Goal: Check status: Check status

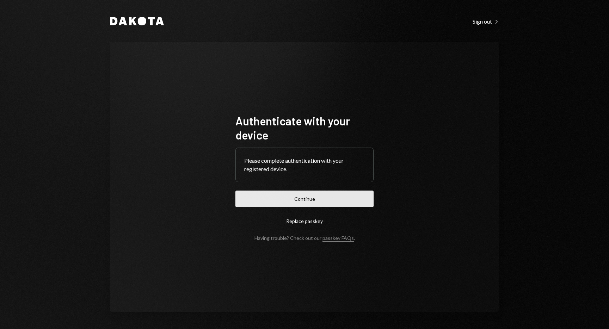
click at [340, 194] on button "Continue" at bounding box center [304, 199] width 138 height 17
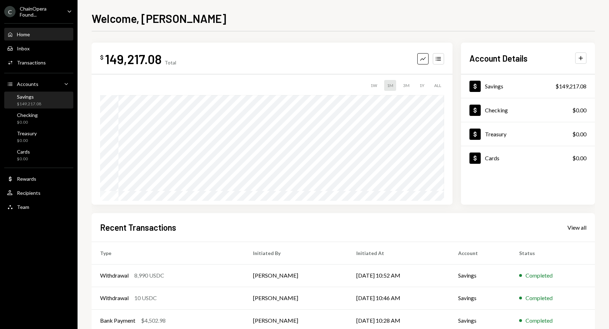
click at [33, 96] on div "Savings" at bounding box center [29, 97] width 24 height 6
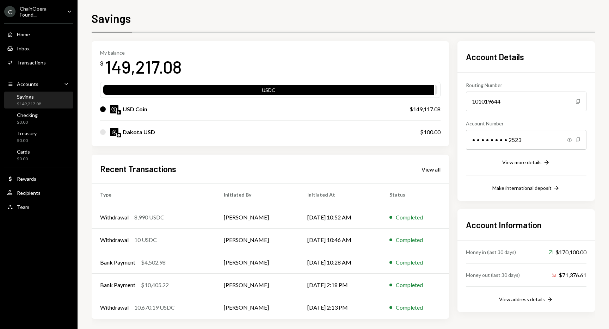
scroll to position [27, 0]
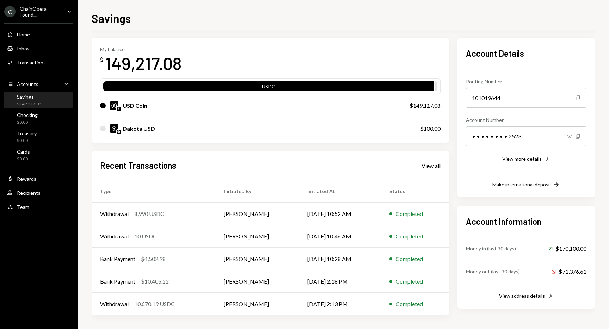
click at [533, 296] on div "View address details" at bounding box center [522, 296] width 46 height 6
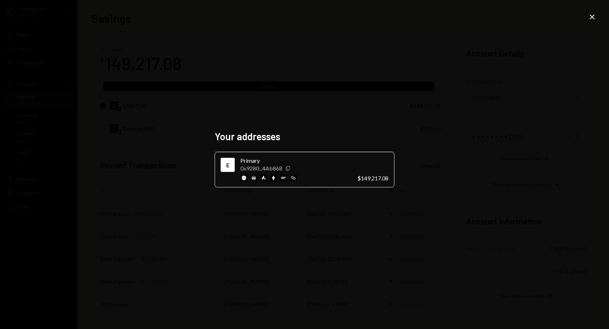
click at [289, 167] on icon "Copy" at bounding box center [288, 169] width 6 height 6
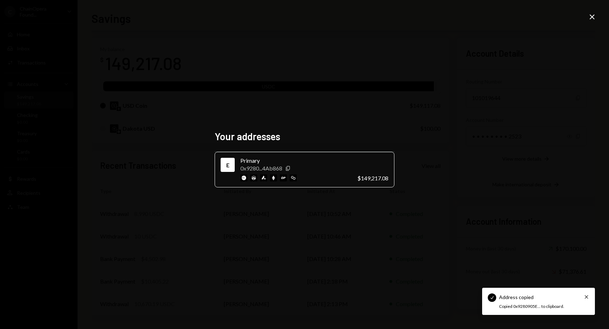
click at [451, 149] on div "Your addresses E Primary 0x9280...4Ab868 Copy $149,217.08 Close" at bounding box center [304, 164] width 609 height 329
click at [594, 19] on icon "Close" at bounding box center [592, 17] width 8 height 8
